Goal: Complete application form: Complete application form

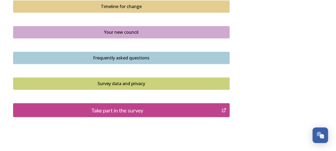
scroll to position [403, 0]
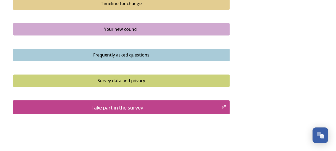
click at [177, 109] on div "Take part in the survey" at bounding box center [117, 107] width 203 height 8
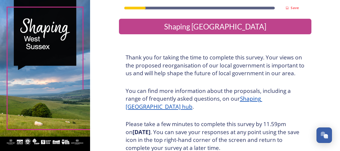
click at [175, 71] on h3 "Thank you for taking the time to complete this survey. Your views on the propos…" at bounding box center [215, 66] width 179 height 24
click at [186, 48] on div "Thank you for taking the time to complete this survey. Your views on the propos…" at bounding box center [215, 123] width 193 height 151
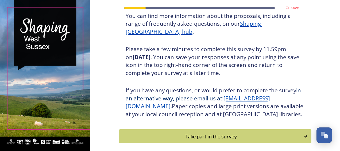
scroll to position [86, 0]
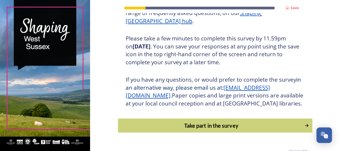
click at [205, 130] on div "Take part in the survey" at bounding box center [211, 126] width 181 height 8
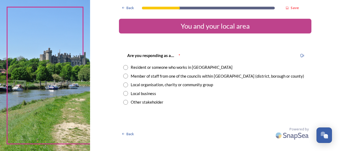
click at [127, 67] on input "radio" at bounding box center [125, 67] width 5 height 5
radio input "true"
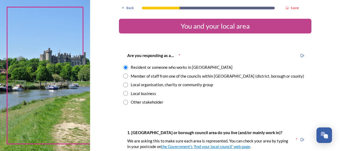
click at [123, 74] on input "radio" at bounding box center [125, 76] width 5 height 5
radio input "true"
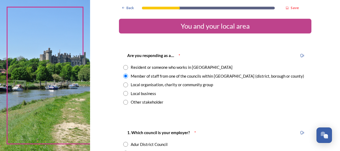
click at [123, 82] on input "radio" at bounding box center [125, 84] width 5 height 5
radio input "true"
click at [123, 74] on input "radio" at bounding box center [125, 76] width 5 height 5
radio input "true"
click at [123, 65] on input "radio" at bounding box center [125, 67] width 5 height 5
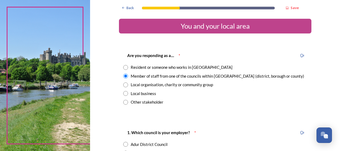
radio input "true"
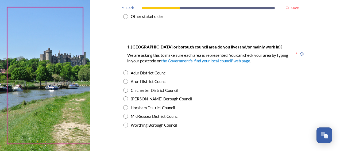
scroll to position [96, 0]
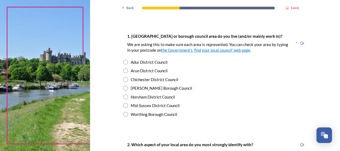
drag, startPoint x: 124, startPoint y: 80, endPoint x: 121, endPoint y: 80, distance: 2.7
click at [121, 80] on div "1. [GEOGRAPHIC_DATA] or borough council area do you live (and/or mainly work in…" at bounding box center [215, 75] width 193 height 95
click at [124, 80] on input "radio" at bounding box center [125, 79] width 5 height 5
radio input "true"
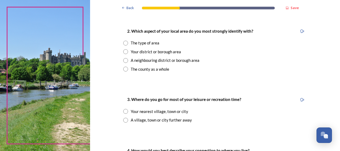
scroll to position [211, 0]
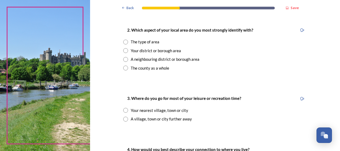
click at [124, 54] on div "2. Which aspect of your local area do you most strongly identify with? The type…" at bounding box center [215, 48] width 193 height 55
click at [124, 52] on input "radio" at bounding box center [125, 50] width 5 height 5
radio input "true"
click at [124, 111] on input "radio" at bounding box center [125, 110] width 5 height 5
radio input "true"
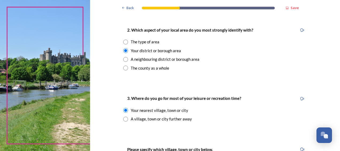
drag, startPoint x: 338, startPoint y: 67, endPoint x: 170, endPoint y: 148, distance: 187.0
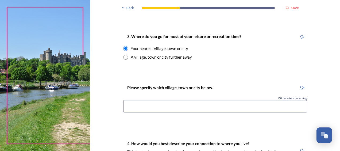
scroll to position [275, 0]
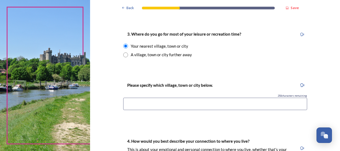
click at [215, 105] on input at bounding box center [215, 104] width 184 height 12
type input "h"
type input "Chichester"
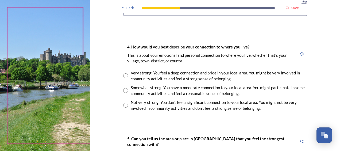
click at [123, 75] on input "radio" at bounding box center [125, 75] width 5 height 5
radio input "true"
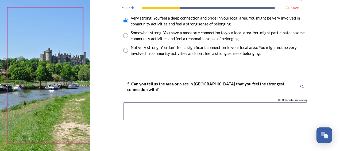
scroll to position [442, 0]
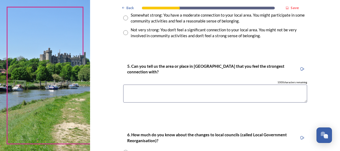
click at [240, 89] on textarea at bounding box center [215, 94] width 184 height 18
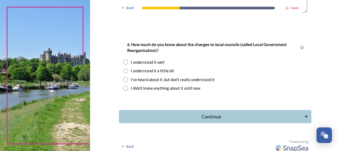
scroll to position [532, 0]
type textarea "Chichester"
click at [124, 73] on input "radio" at bounding box center [125, 71] width 5 height 5
radio input "true"
click at [170, 118] on div "Continue" at bounding box center [211, 116] width 181 height 7
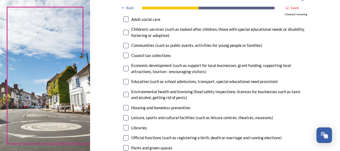
scroll to position [57, 0]
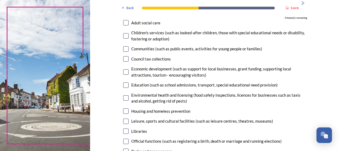
click at [125, 50] on input "checkbox" at bounding box center [125, 48] width 5 height 5
checkbox input "true"
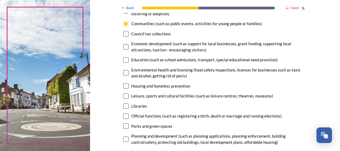
scroll to position [83, 0]
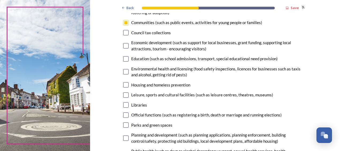
click at [124, 61] on input "checkbox" at bounding box center [125, 58] width 5 height 5
checkbox input "true"
click at [123, 95] on input "checkbox" at bounding box center [125, 94] width 5 height 5
checkbox input "true"
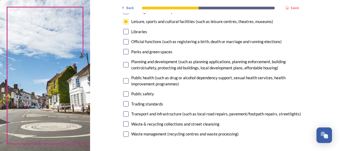
scroll to position [158, 0]
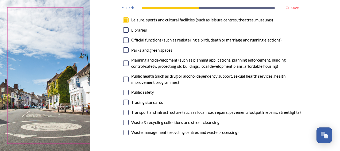
click at [124, 51] on input "checkbox" at bounding box center [125, 49] width 5 height 5
checkbox input "true"
click at [127, 29] on div "Libraries" at bounding box center [215, 30] width 184 height 6
checkbox input "true"
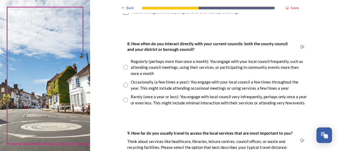
scroll to position [277, 0]
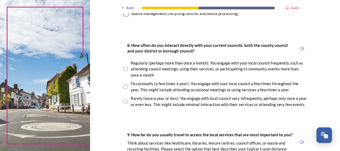
click at [124, 67] on input "radio" at bounding box center [125, 68] width 5 height 5
radio input "true"
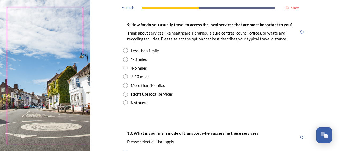
scroll to position [388, 0]
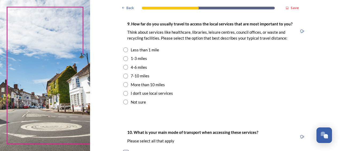
click at [124, 60] on input "radio" at bounding box center [125, 58] width 5 height 5
radio input "true"
click at [124, 69] on input "radio" at bounding box center [125, 67] width 5 height 5
radio input "true"
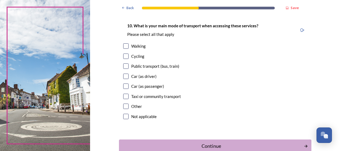
scroll to position [504, 0]
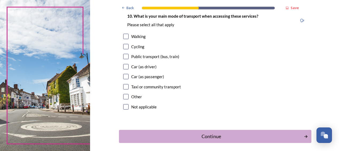
click at [125, 37] on input "checkbox" at bounding box center [125, 36] width 5 height 5
checkbox input "true"
click at [124, 67] on input "checkbox" at bounding box center [125, 66] width 5 height 5
checkbox input "true"
click at [190, 139] on div "Continue" at bounding box center [211, 136] width 181 height 7
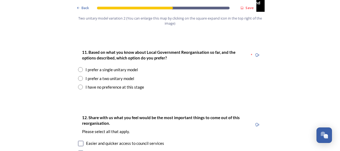
scroll to position [698, 0]
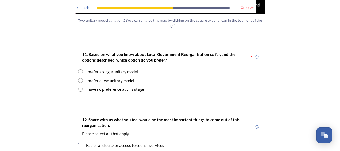
click at [80, 78] on input "radio" at bounding box center [80, 80] width 5 height 5
radio input "true"
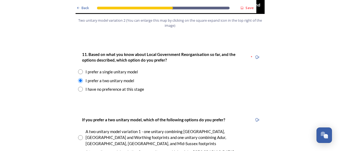
click at [79, 135] on input "radio" at bounding box center [80, 137] width 5 height 5
radio input "true"
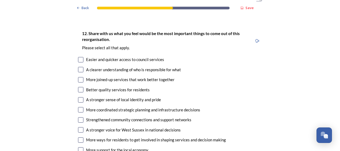
scroll to position [988, 0]
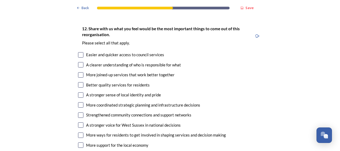
click at [81, 52] on div "Easier and quicker access to council services" at bounding box center [170, 55] width 184 height 6
checkbox input "true"
click at [81, 72] on input "checkbox" at bounding box center [80, 74] width 5 height 5
checkbox input "true"
click at [81, 82] on input "checkbox" at bounding box center [80, 84] width 5 height 5
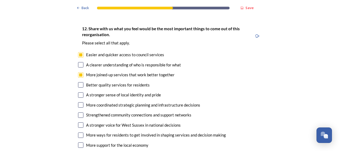
checkbox input "true"
click at [80, 102] on input "checkbox" at bounding box center [80, 104] width 5 height 5
checkbox input "true"
click at [80, 90] on div "12. Share with us what you feel would be the most important things to come out …" at bounding box center [170, 92] width 193 height 145
click at [80, 112] on input "checkbox" at bounding box center [80, 114] width 5 height 5
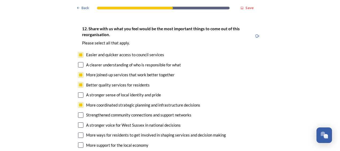
checkbox input "true"
click at [79, 133] on input "checkbox" at bounding box center [80, 135] width 5 height 5
checkbox input "true"
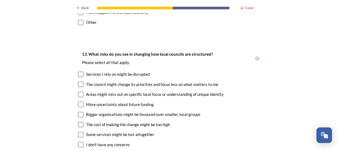
scroll to position [1123, 0]
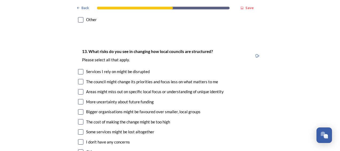
click at [80, 69] on input "checkbox" at bounding box center [80, 71] width 5 height 5
checkbox input "true"
click at [80, 79] on input "checkbox" at bounding box center [80, 81] width 5 height 5
checkbox input "true"
click at [80, 89] on input "checkbox" at bounding box center [80, 91] width 5 height 5
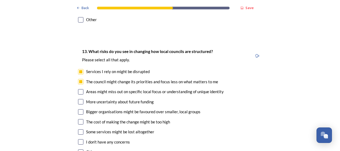
checkbox input "true"
click at [78, 129] on input "checkbox" at bounding box center [80, 131] width 5 height 5
checkbox input "true"
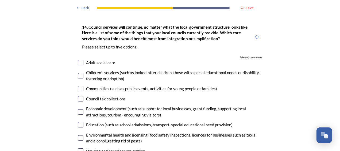
scroll to position [1282, 0]
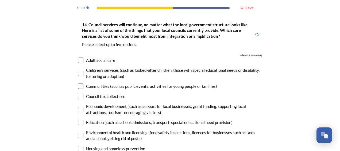
click at [79, 71] on input "checkbox" at bounding box center [80, 73] width 5 height 5
checkbox input "true"
click at [81, 84] on input "checkbox" at bounding box center [80, 86] width 5 height 5
checkbox input "true"
click at [80, 107] on input "checkbox" at bounding box center [80, 109] width 5 height 5
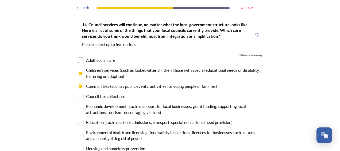
checkbox input "true"
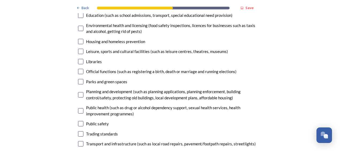
scroll to position [1401, 0]
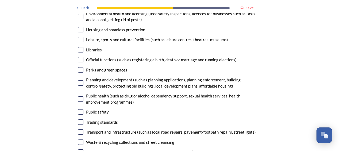
click at [78, 80] on input "checkbox" at bounding box center [80, 82] width 5 height 5
checkbox input "true"
click at [80, 129] on input "checkbox" at bounding box center [80, 131] width 5 height 5
checkbox input "true"
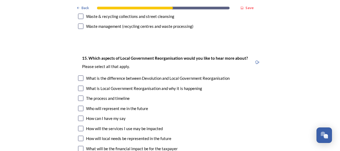
scroll to position [1537, 0]
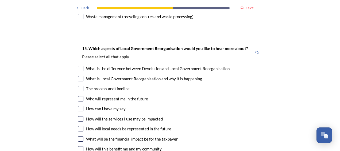
click at [80, 86] on input "checkbox" at bounding box center [80, 88] width 5 height 5
checkbox input "true"
click at [80, 116] on input "checkbox" at bounding box center [80, 118] width 5 height 5
checkbox input "true"
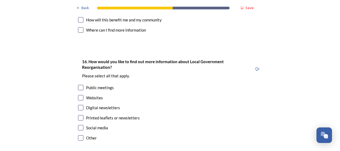
scroll to position [1673, 0]
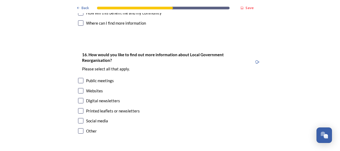
click at [78, 108] on input "checkbox" at bounding box center [80, 110] width 5 height 5
checkbox input "true"
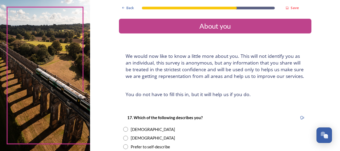
click at [125, 137] on input "radio" at bounding box center [125, 138] width 5 height 5
radio input "true"
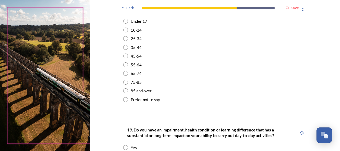
scroll to position [182, 0]
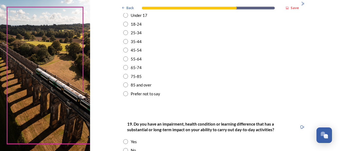
click at [123, 53] on div "45-54" at bounding box center [215, 50] width 184 height 6
radio input "true"
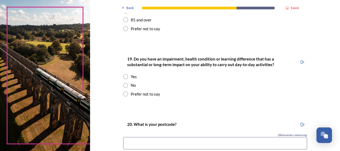
scroll to position [248, 0]
click at [124, 85] on input "radio" at bounding box center [125, 84] width 5 height 5
radio input "true"
click at [209, 142] on input at bounding box center [215, 143] width 184 height 12
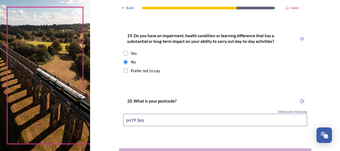
scroll to position [312, 0]
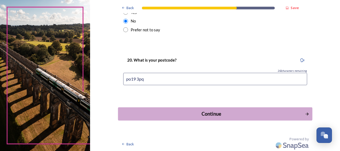
type input "po19 3pq"
click at [287, 112] on div "Continue" at bounding box center [211, 113] width 181 height 7
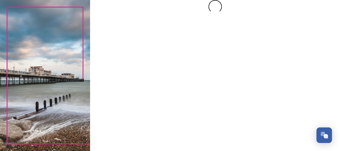
scroll to position [0, 0]
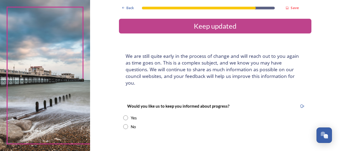
click at [123, 124] on input "radio" at bounding box center [125, 126] width 5 height 5
radio input "true"
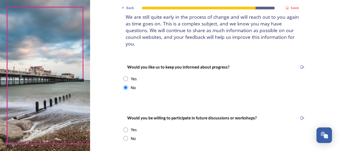
scroll to position [86, 0]
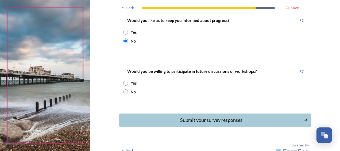
click at [124, 89] on input "radio" at bounding box center [125, 91] width 5 height 5
radio input "true"
click at [204, 116] on div "Submit your survey responses" at bounding box center [211, 119] width 181 height 7
